Goal: Information Seeking & Learning: Learn about a topic

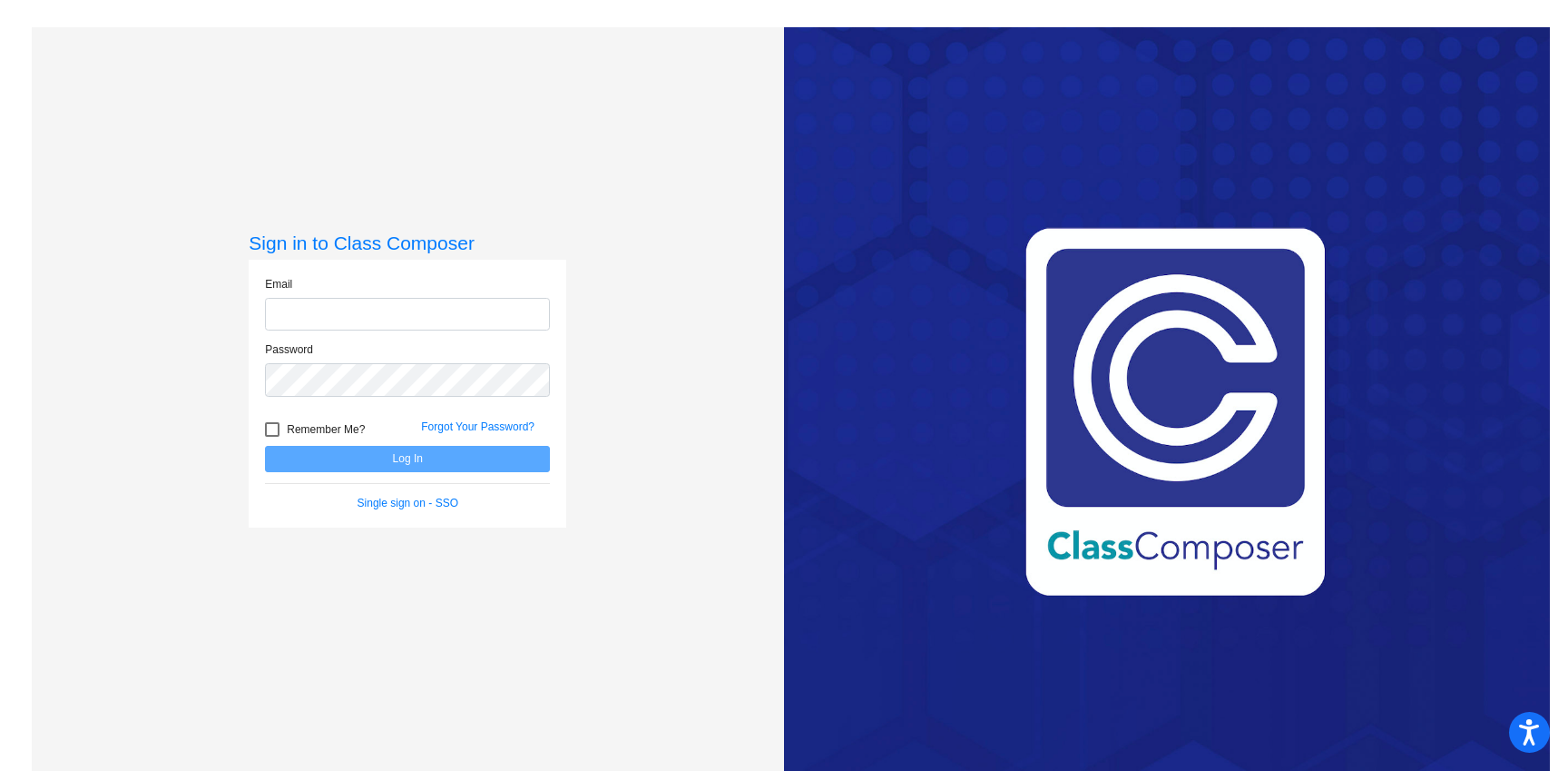
type input "[EMAIL_ADDRESS][DOMAIN_NAME]"
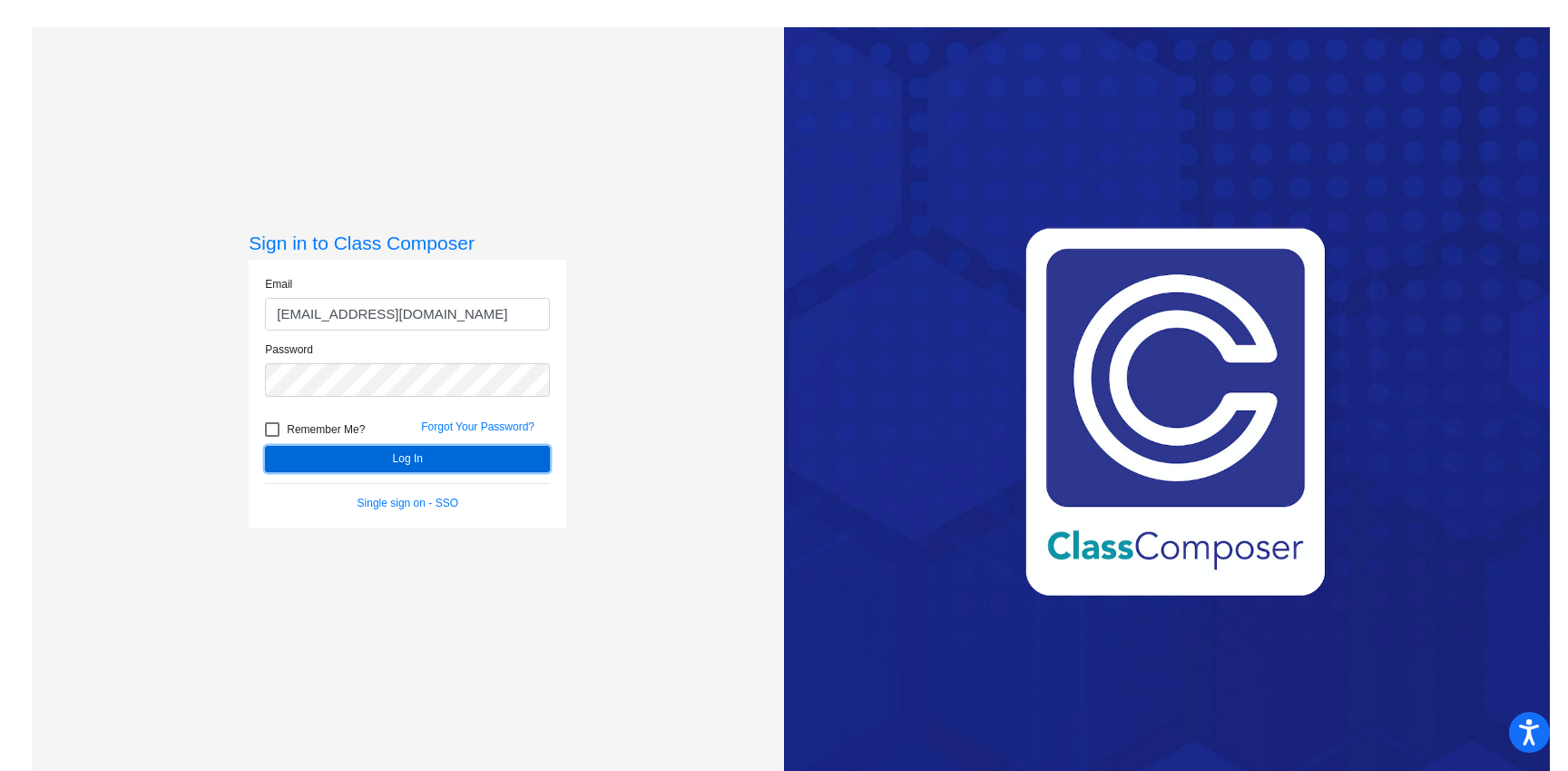
click at [360, 470] on button "Log In" at bounding box center [407, 459] width 285 height 26
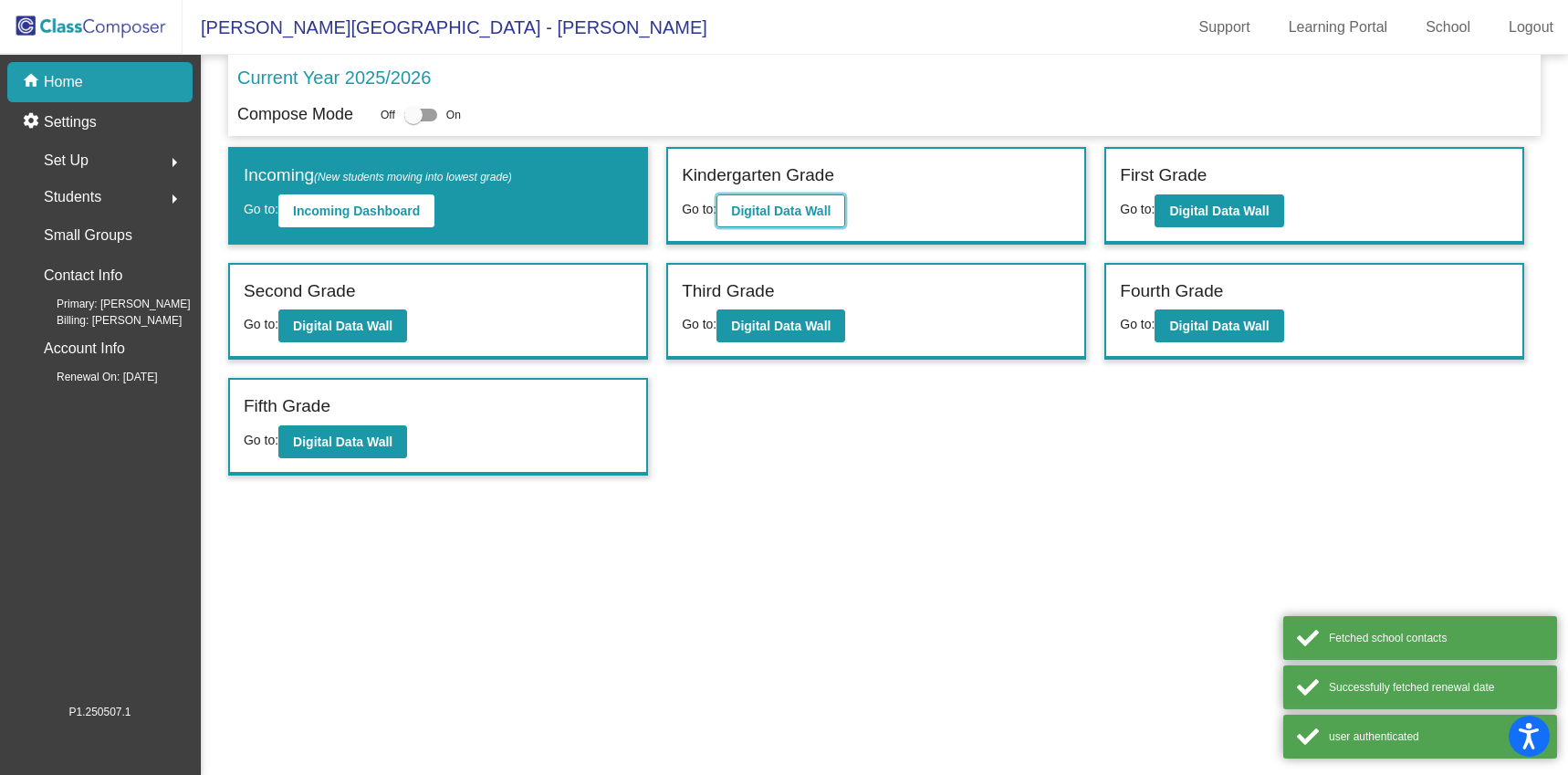
click at [787, 204] on b "Digital Data Wall" at bounding box center [781, 211] width 99 height 15
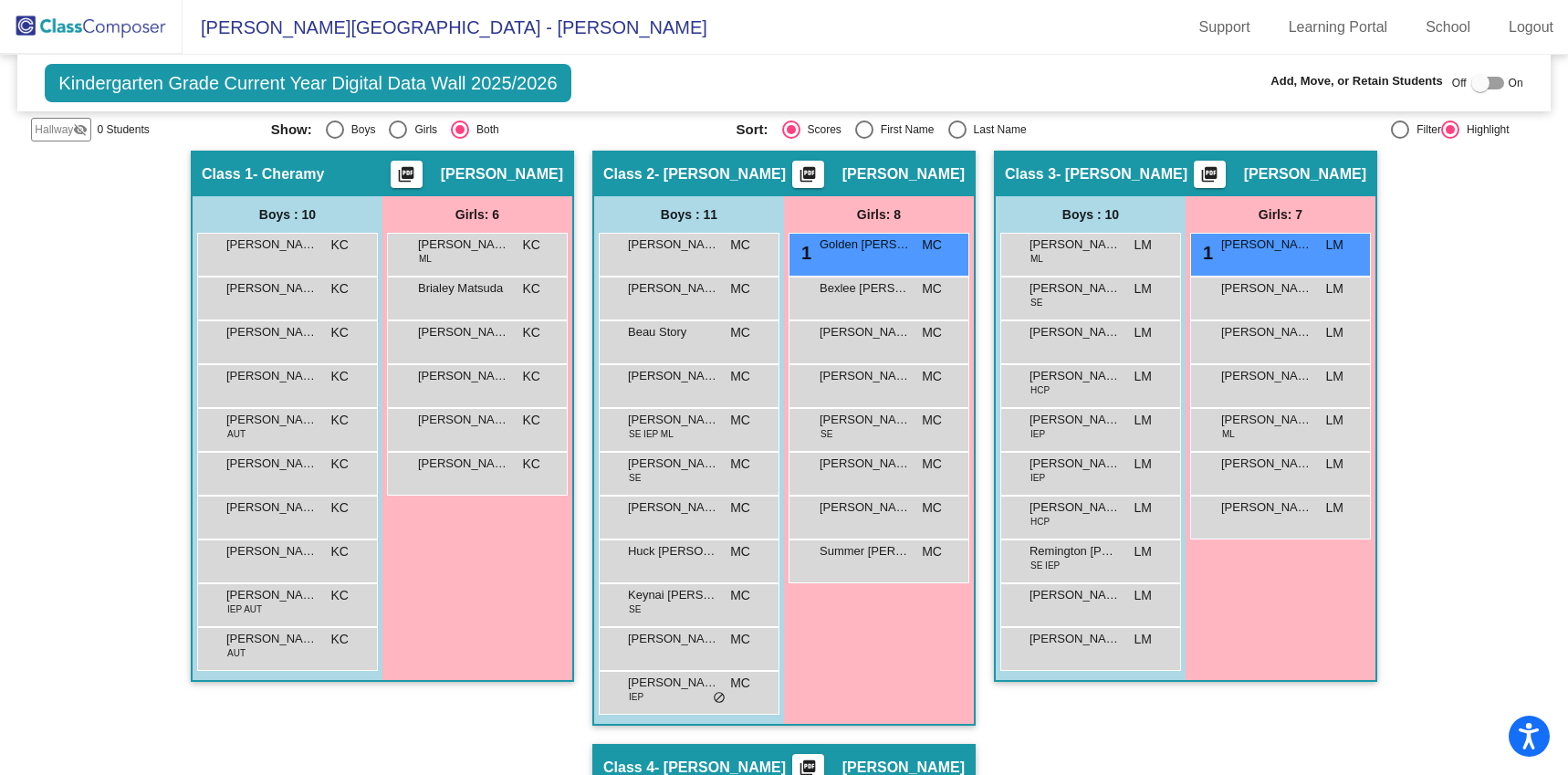
scroll to position [316, 0]
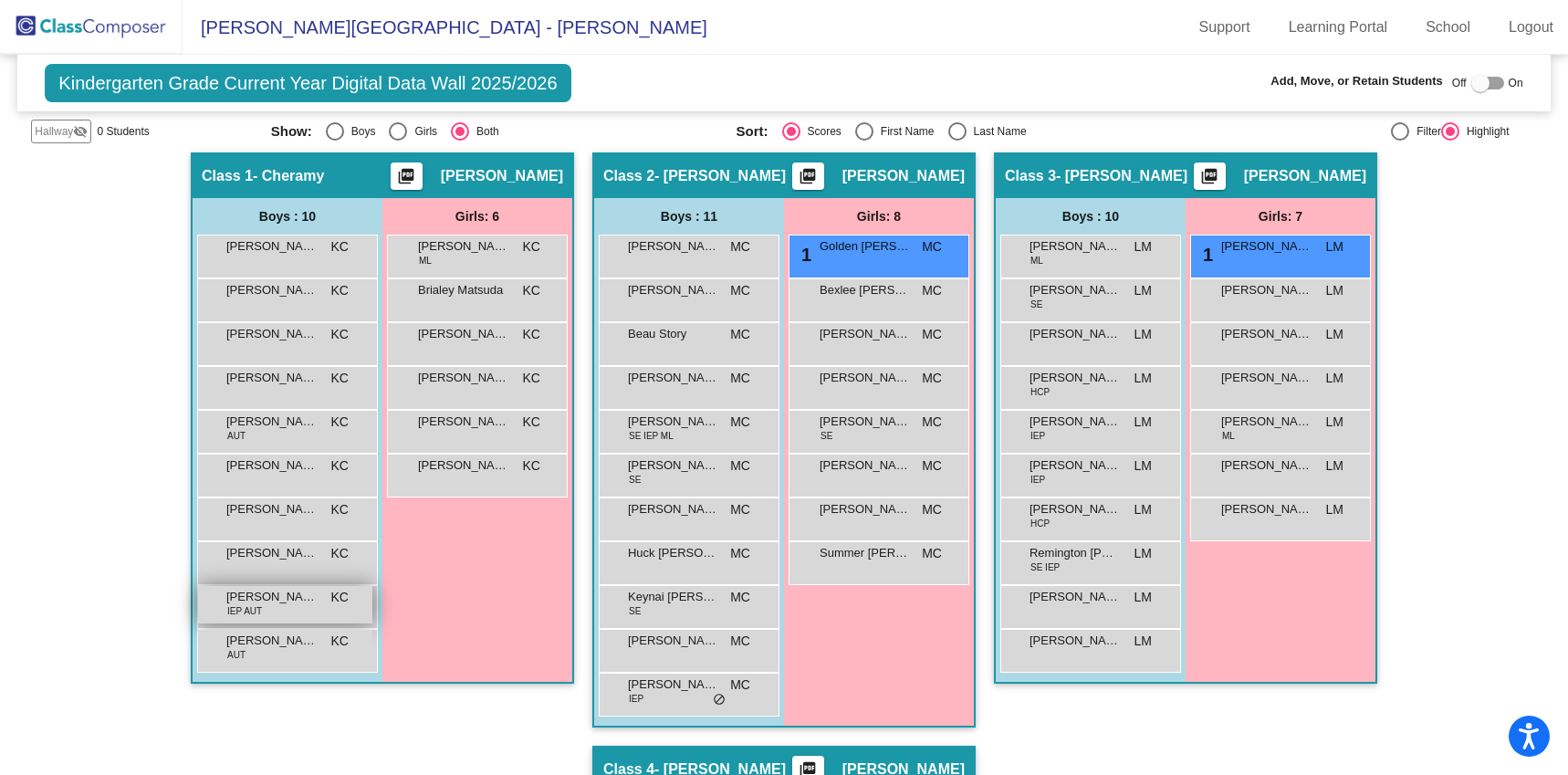
click at [277, 610] on div "[PERSON_NAME] IEP AUT KC lock do_not_disturb_alt" at bounding box center [285, 605] width 174 height 37
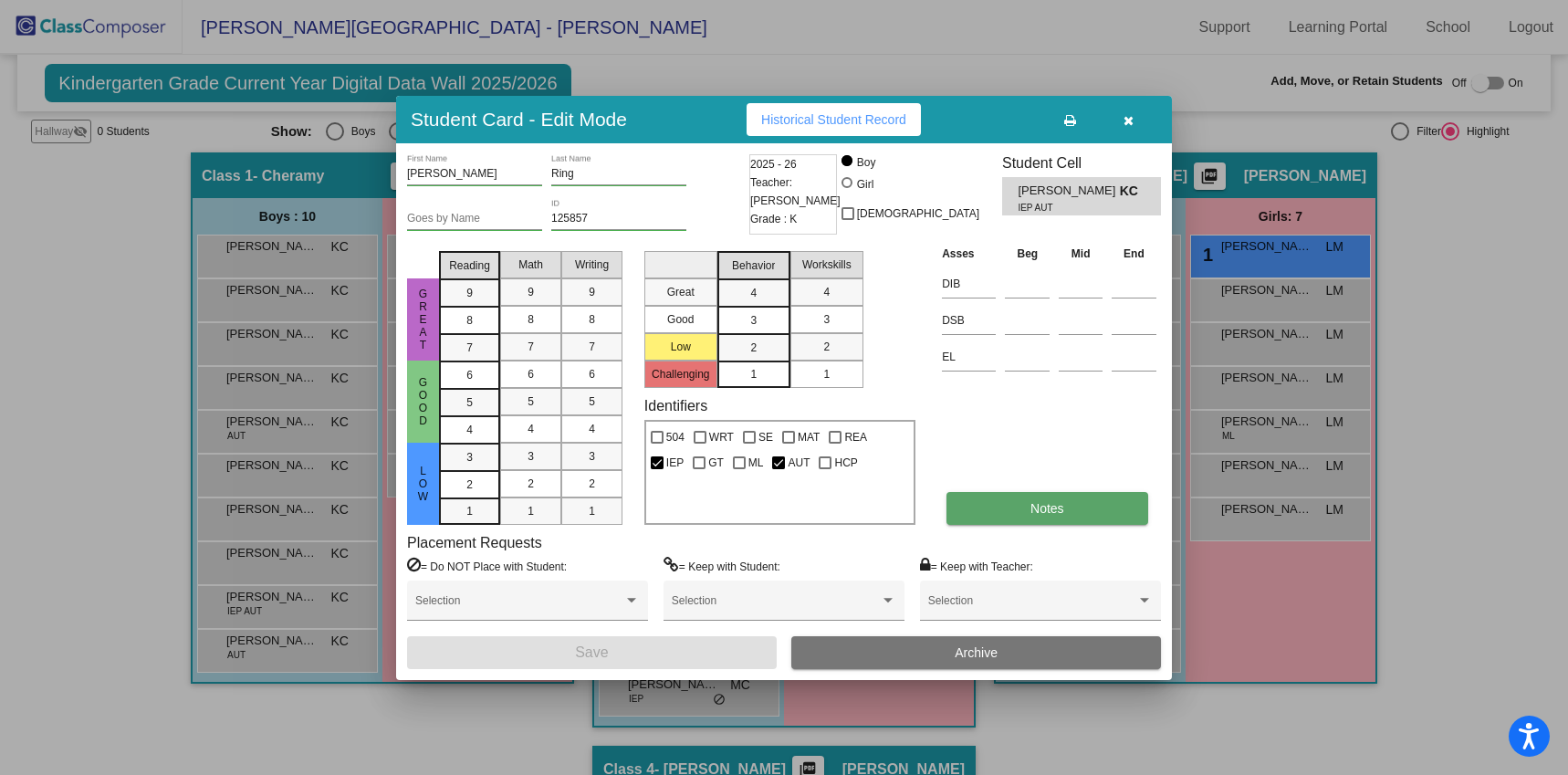
click at [1000, 511] on button "Notes" at bounding box center [1046, 508] width 201 height 33
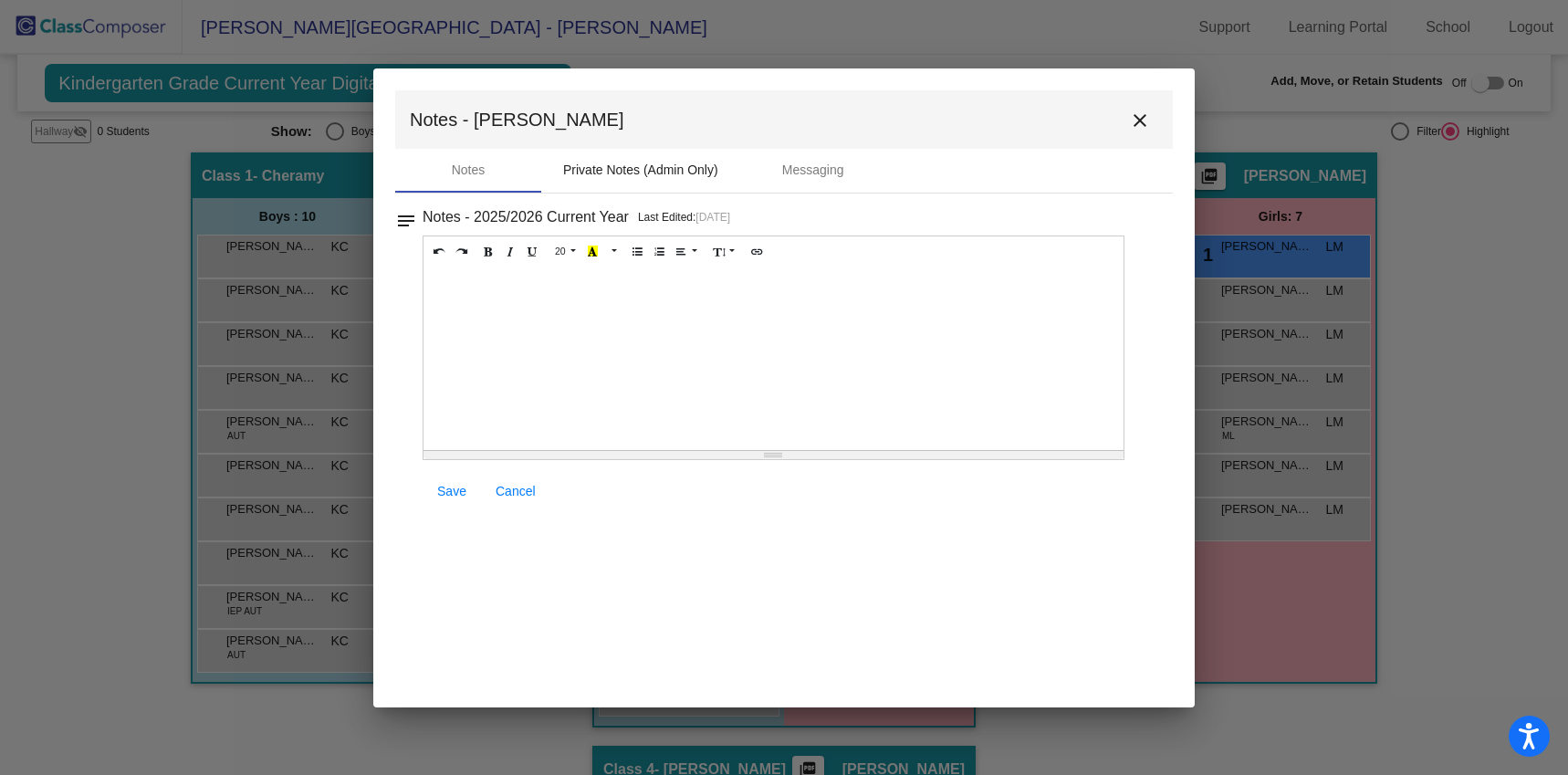
click at [655, 168] on div "Private Notes (Admin Only)" at bounding box center [640, 170] width 155 height 20
click at [473, 169] on div "Notes" at bounding box center [468, 170] width 34 height 20
click at [1143, 122] on mat-icon "close" at bounding box center [1140, 120] width 22 height 22
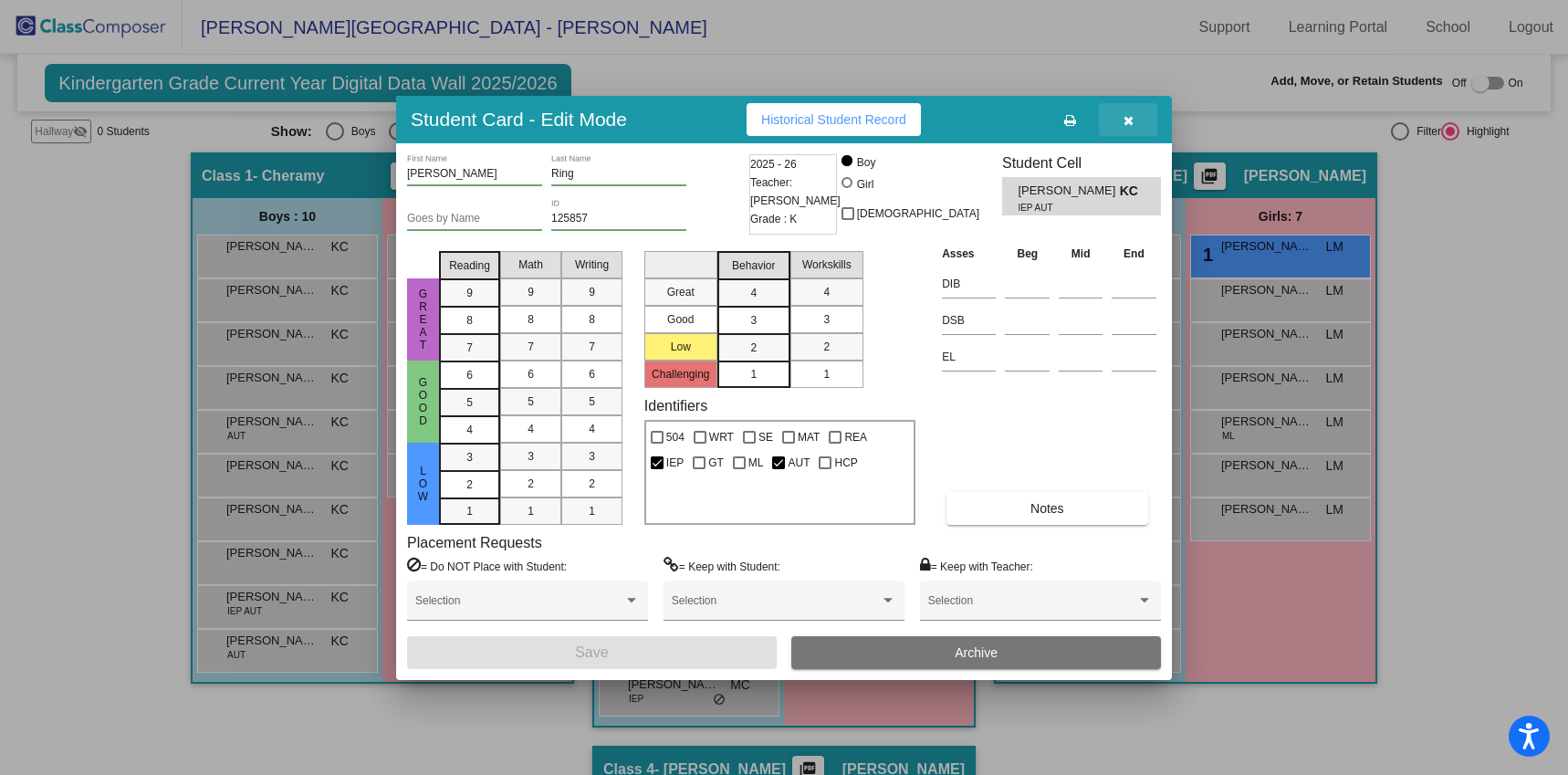
click at [1124, 115] on icon "button" at bounding box center [1129, 121] width 10 height 13
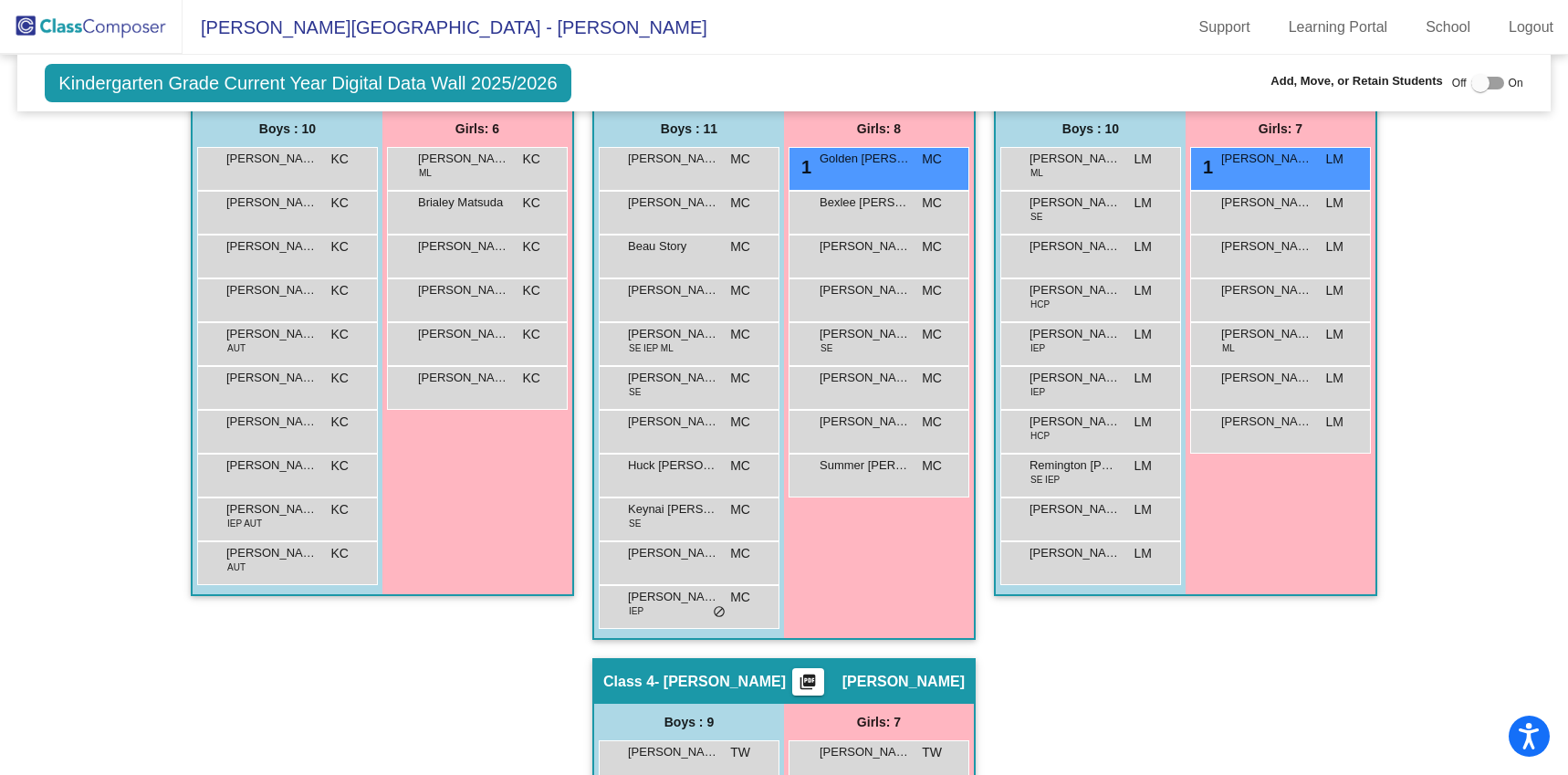
scroll to position [402, 0]
